Goal: Task Accomplishment & Management: Use online tool/utility

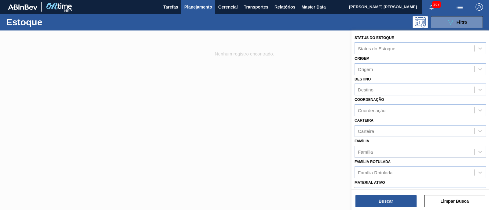
click at [433, 189] on div "Material ativo" at bounding box center [414, 193] width 119 height 9
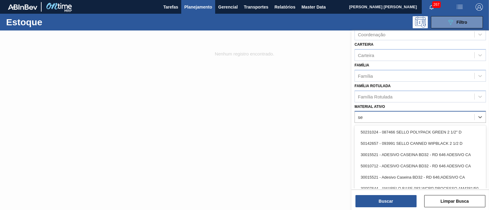
type ativo "s"
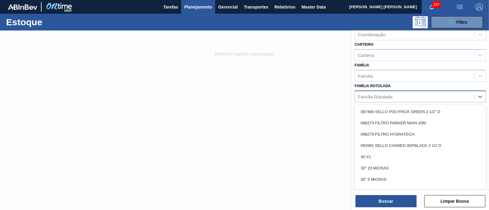
click at [418, 97] on div "Família Rotulada" at bounding box center [414, 96] width 119 height 9
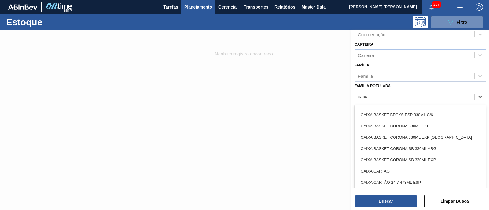
type Rotulada "caixa"
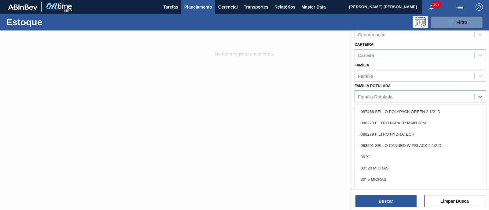
click at [383, 96] on div "Família Rotulada" at bounding box center [375, 96] width 35 height 5
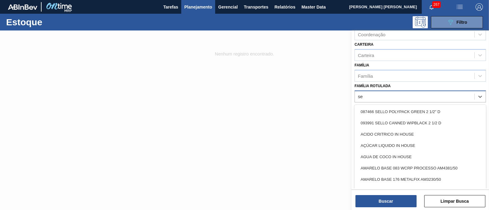
type Rotulada "s"
type Rotulada "sense"
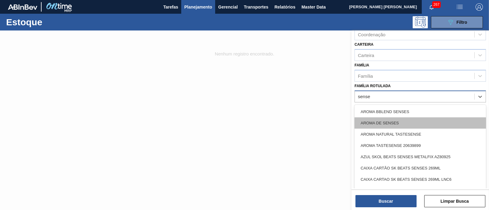
scroll to position [38, 0]
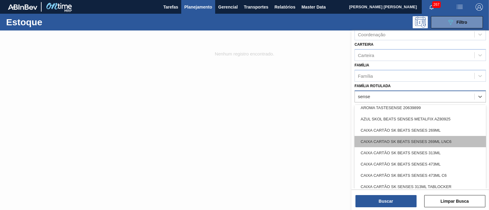
click at [458, 140] on div "CAIXA CARTAO SK BEATS SENSES 269ML LNC6" at bounding box center [419, 141] width 131 height 11
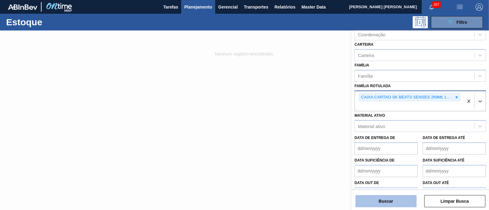
click at [394, 202] on button "Buscar" at bounding box center [385, 201] width 61 height 12
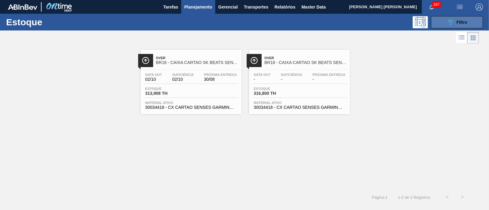
click at [454, 23] on icon "089F7B8B-B2A5-4AFE-B5C0-19BA573D28AC" at bounding box center [450, 22] width 7 height 7
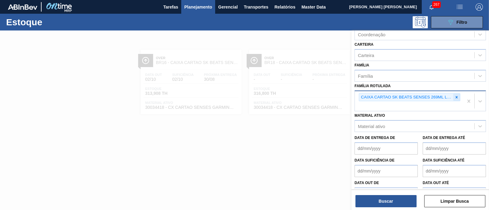
click at [455, 95] on icon at bounding box center [456, 97] width 4 height 4
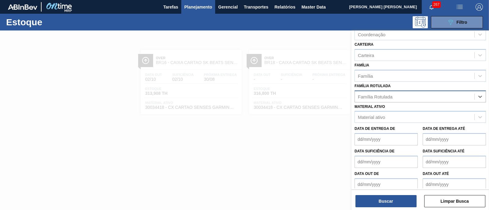
click at [439, 96] on div "Família Rotulada" at bounding box center [414, 96] width 119 height 9
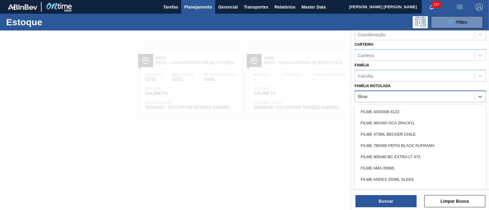
type Rotulada "filme"
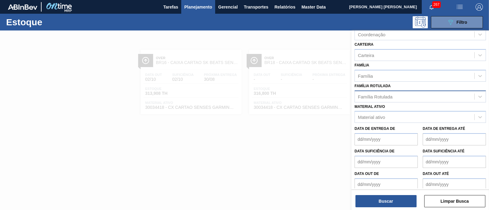
click at [365, 94] on div "Família Rotulada" at bounding box center [375, 96] width 35 height 5
type Rotulada "g"
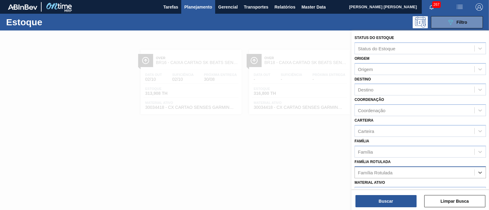
click at [199, 8] on span "Planejamento" at bounding box center [198, 6] width 28 height 7
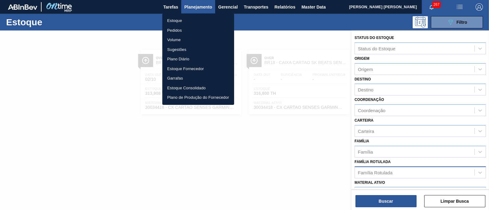
click at [177, 19] on li "Estoque" at bounding box center [198, 21] width 72 height 10
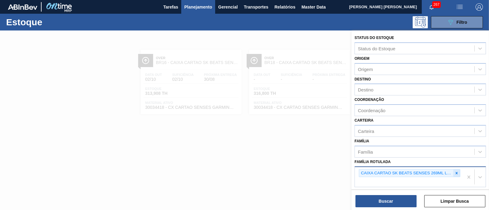
click at [456, 172] on icon at bounding box center [456, 173] width 2 height 2
click at [370, 172] on div "Família Rotulada" at bounding box center [375, 172] width 35 height 5
type Rotulada "f"
type Rotulada "sense"
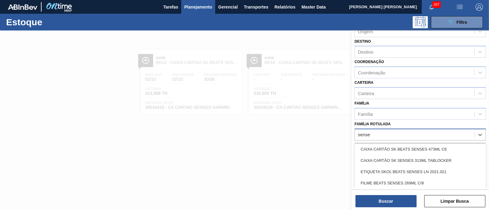
scroll to position [115, 0]
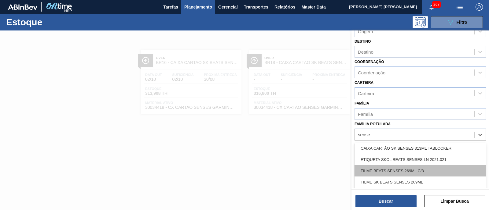
click at [444, 168] on div "FILME BEATS SENSES 269ML C/8" at bounding box center [419, 171] width 131 height 11
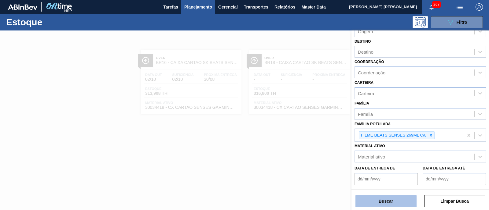
click at [397, 197] on button "Buscar" at bounding box center [385, 201] width 61 height 12
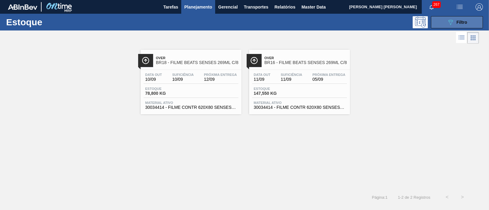
click at [447, 19] on icon "089F7B8B-B2A5-4AFE-B5C0-19BA573D28AC" at bounding box center [450, 22] width 7 height 7
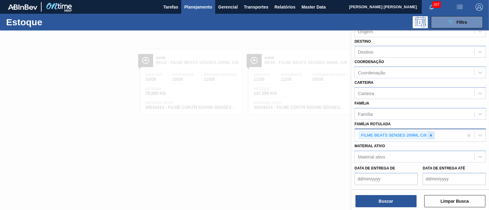
click at [429, 134] on icon at bounding box center [431, 135] width 4 height 4
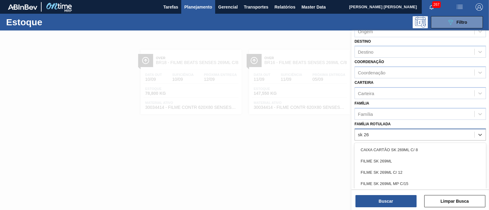
type Rotulada "sk 269"
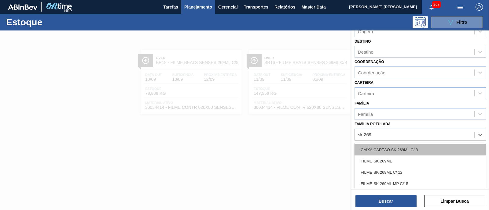
scroll to position [38, 0]
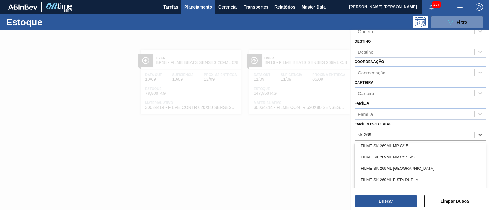
click at [425, 145] on div "FILME SK 269ML MP C/15" at bounding box center [419, 145] width 131 height 11
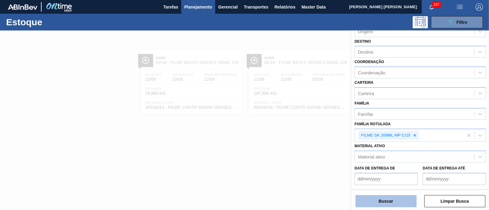
click at [400, 203] on button "Buscar" at bounding box center [385, 201] width 61 height 12
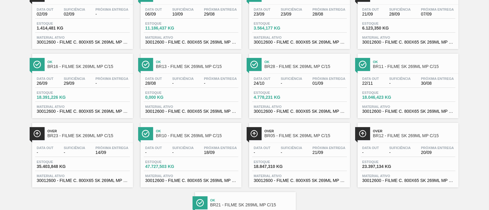
scroll to position [76, 0]
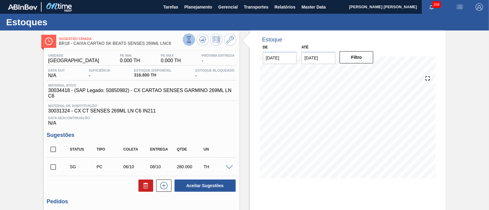
click at [187, 42] on icon at bounding box center [188, 41] width 2 height 1
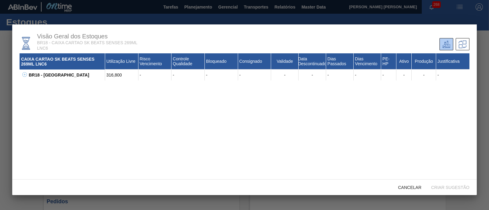
click at [24, 74] on icon at bounding box center [24, 74] width 5 height 5
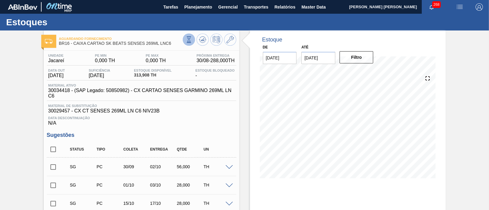
click at [187, 41] on icon at bounding box center [188, 40] width 3 height 6
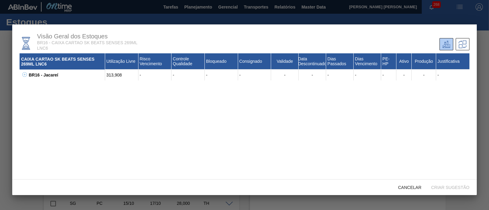
click at [26, 77] on icon at bounding box center [24, 74] width 5 height 5
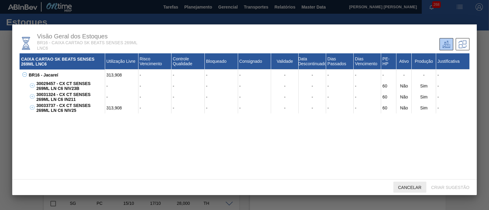
click at [410, 188] on span "Cancelar" at bounding box center [409, 187] width 33 height 5
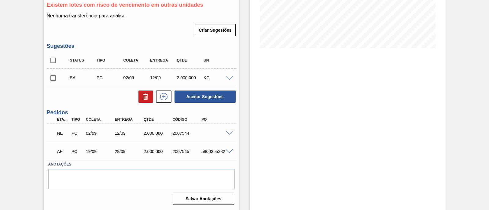
scroll to position [132, 0]
click at [227, 133] on span at bounding box center [228, 133] width 7 height 5
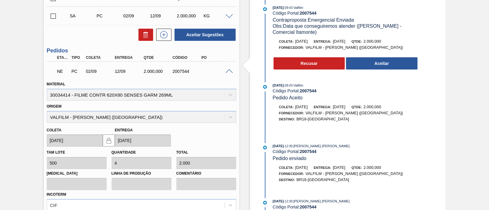
scroll to position [165, 0]
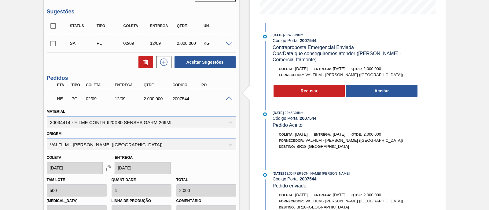
click at [226, 99] on span at bounding box center [228, 99] width 7 height 5
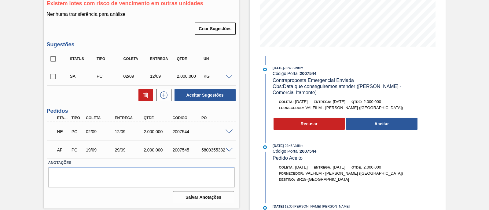
click at [226, 151] on span at bounding box center [228, 150] width 7 height 5
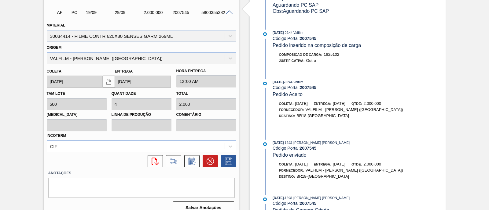
scroll to position [279, 0]
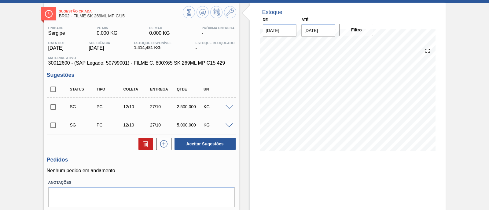
scroll to position [38, 0]
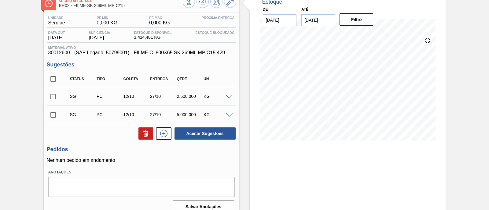
click at [232, 97] on span at bounding box center [228, 97] width 7 height 5
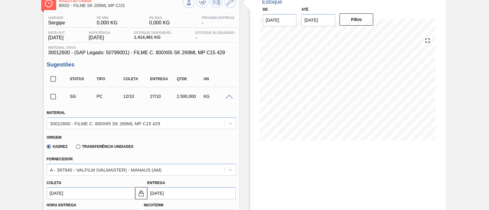
click at [88, 146] on label "Transferência Unidades" at bounding box center [104, 147] width 57 height 4
click at [75, 148] on input "Transferência Unidades" at bounding box center [75, 148] width 0 height 0
click at [81, 170] on div "BR01-Manaus" at bounding box center [141, 170] width 189 height 12
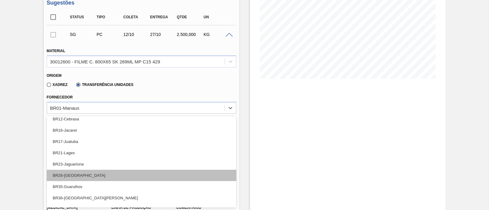
scroll to position [46, 0]
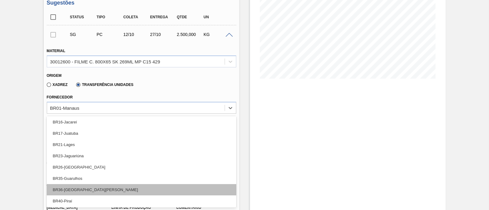
click at [93, 185] on div "BR36-São Luís" at bounding box center [141, 189] width 189 height 11
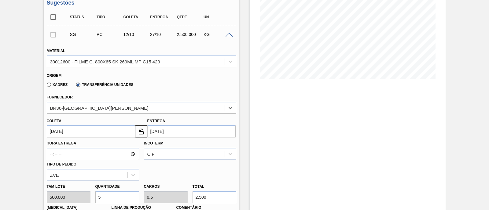
click at [109, 129] on input "12/10/2025" at bounding box center [91, 132] width 88 height 12
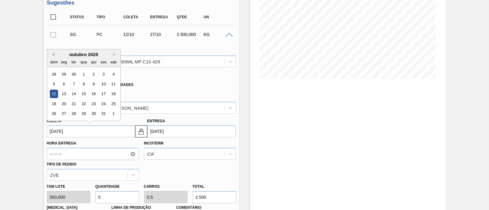
click at [53, 55] on div "Previous Month Next Month outubro 2025 dom seg ter qua qui sex sab 28 29 30 1 2…" at bounding box center [84, 85] width 74 height 72
click at [52, 55] on button "Previous Month" at bounding box center [52, 55] width 4 height 4
click at [53, 56] on button "Previous Month" at bounding box center [52, 55] width 4 height 4
click at [103, 113] on div "29" at bounding box center [103, 114] width 8 height 8
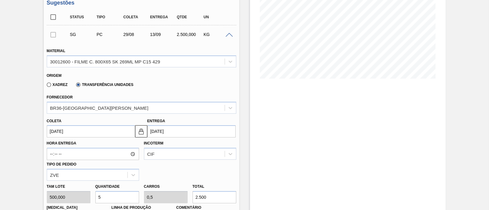
type input "29/08/2025"
click at [107, 133] on input "29/08/2025" at bounding box center [91, 132] width 88 height 12
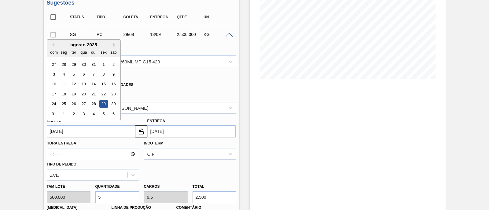
click at [107, 133] on input "29/08/2025" at bounding box center [91, 132] width 88 height 12
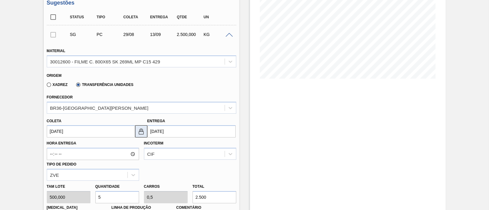
click at [139, 131] on img at bounding box center [140, 131] width 7 height 7
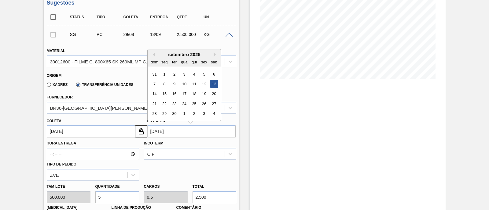
click at [170, 134] on input "13/09/2025" at bounding box center [191, 132] width 88 height 12
click at [171, 72] on div "2" at bounding box center [174, 74] width 8 height 8
type input "[DATE]"
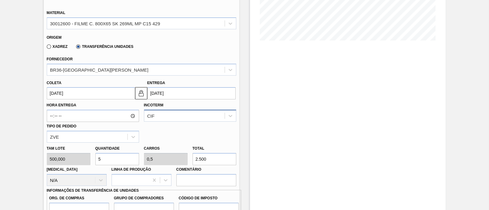
click at [165, 118] on div "CIF" at bounding box center [190, 116] width 92 height 12
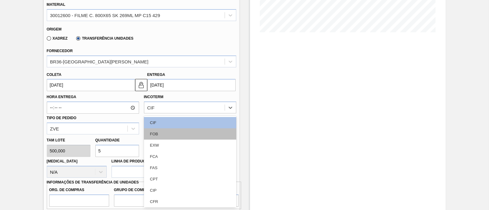
click at [160, 130] on div "FOB" at bounding box center [190, 134] width 92 height 11
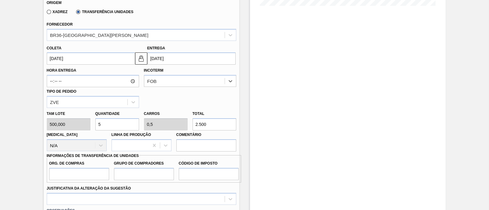
scroll to position [184, 0]
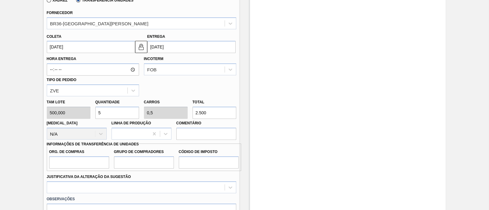
click at [173, 115] on div "Tam lote 500,000 Quantidade 5 Carros 0,5 Total 2.500 Doca N/A Linha de Produção…" at bounding box center [141, 119] width 194 height 44
type input "0,014"
type input "0,001"
type input "7"
type input "0,14"
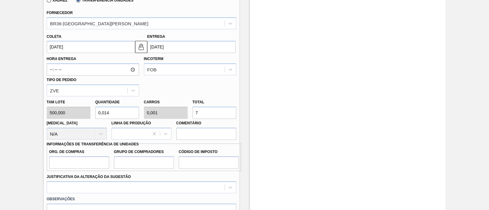
type input "0,014"
type input "70"
type input "1,4"
type input "0,14"
type input "700"
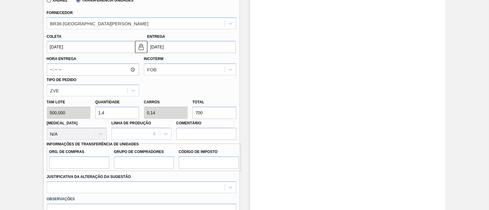
type input "14"
type input "1,4"
type input "7.000"
click at [80, 166] on input "Org. de Compras" at bounding box center [79, 163] width 60 height 12
type input "BR00"
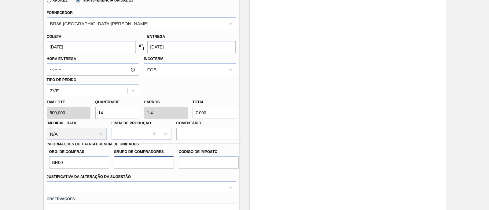
click at [142, 168] on input "Grupo de Compradores" at bounding box center [144, 163] width 60 height 12
type input "A01"
click at [227, 162] on input "Código de Imposto" at bounding box center [209, 163] width 60 height 12
type input "I1"
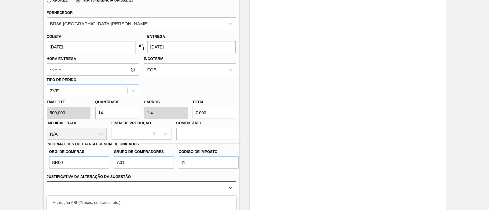
scroll to position [264, 0]
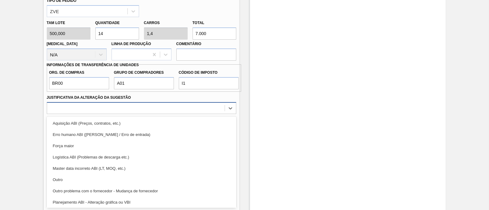
click at [179, 114] on div "option Outro focused, 6 of 18. 18 results available. Use Up and Down to choose …" at bounding box center [141, 108] width 189 height 12
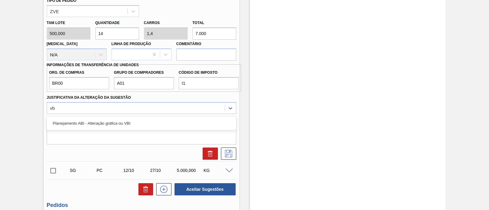
type Sugestão "vbi"
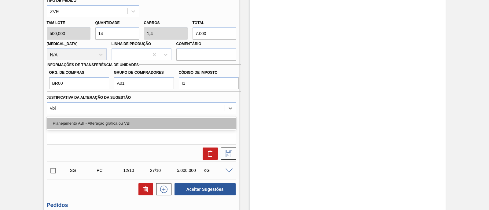
click at [137, 125] on div "Planejamento ABI - Alteração gráfica ou VBI" at bounding box center [141, 123] width 189 height 11
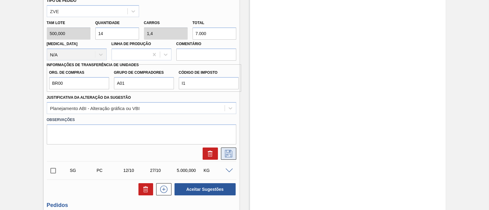
click at [229, 152] on icon at bounding box center [228, 153] width 3 height 5
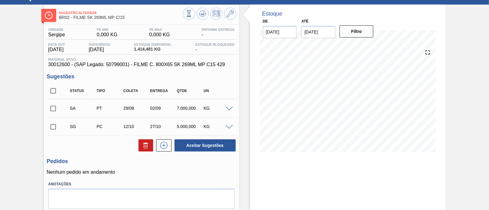
scroll to position [14, 0]
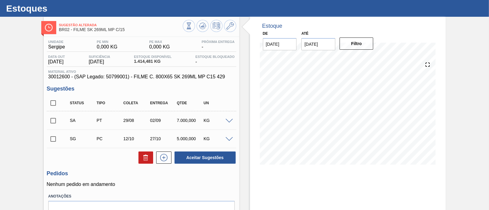
click at [54, 121] on input "checkbox" at bounding box center [53, 121] width 13 height 13
click at [215, 162] on button "Aceitar Sugestões" at bounding box center [204, 158] width 61 height 12
checkbox input "false"
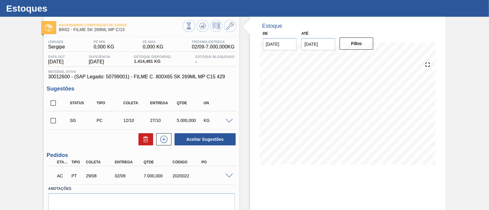
click at [229, 175] on span at bounding box center [228, 176] width 7 height 5
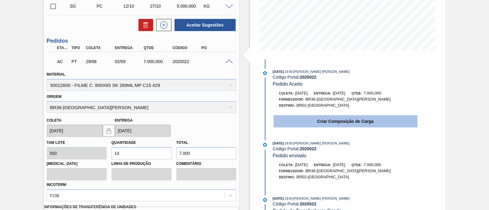
click at [323, 119] on button "Criar Composição de Carga" at bounding box center [345, 121] width 144 height 12
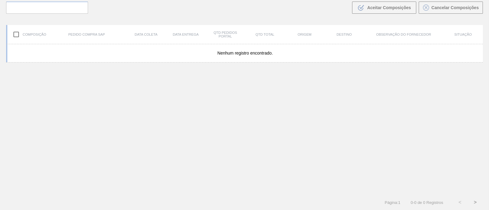
scroll to position [44, 0]
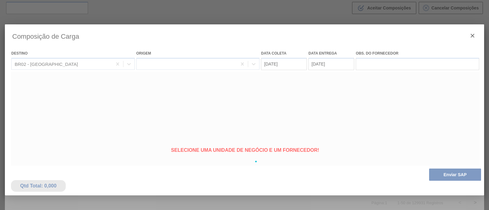
type coleta "29/08/2025"
type entrega "[DATE]"
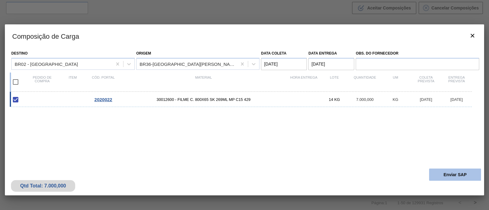
click at [453, 173] on button "Enviar SAP" at bounding box center [455, 175] width 52 height 12
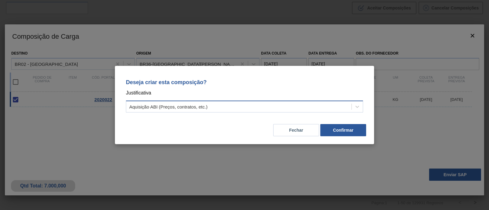
click at [254, 106] on div "Aquisição ABI (Preços, contratos, etc.)" at bounding box center [238, 107] width 225 height 9
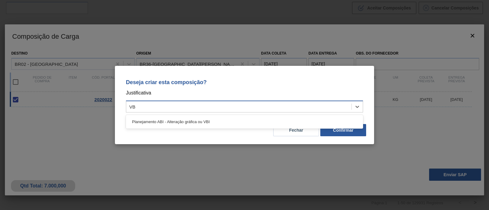
type input "VBI"
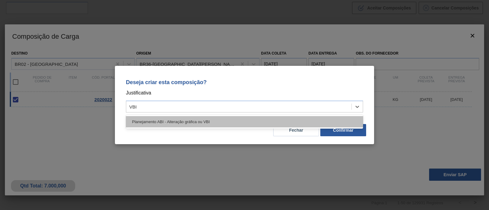
click at [244, 120] on div "Planejamento ABI - Alteração gráfica ou VBI" at bounding box center [244, 121] width 237 height 11
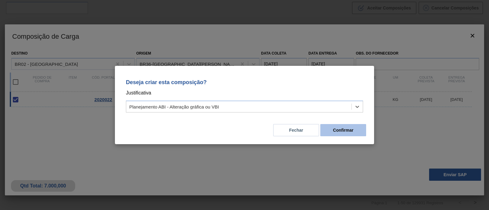
click at [362, 131] on button "Confirmar" at bounding box center [343, 130] width 46 height 12
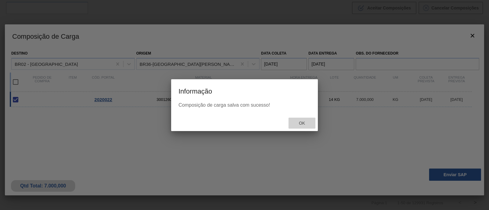
click at [308, 121] on div "Ok" at bounding box center [301, 123] width 27 height 11
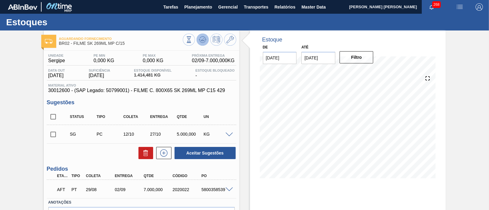
click at [206, 40] on button at bounding box center [202, 40] width 12 height 12
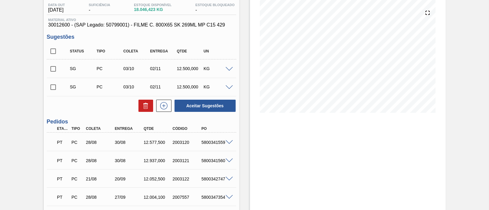
scroll to position [76, 0]
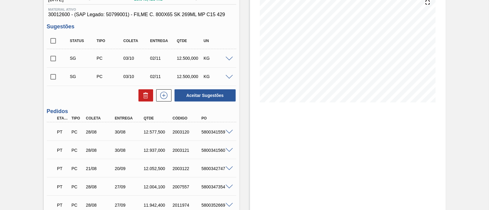
click at [228, 133] on span at bounding box center [228, 132] width 7 height 5
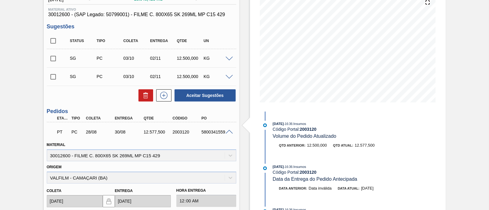
click at [228, 133] on span at bounding box center [228, 132] width 7 height 5
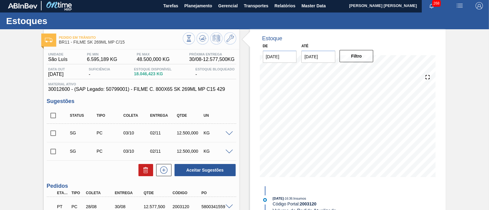
scroll to position [0, 0]
